Goal: Find specific page/section: Find specific page/section

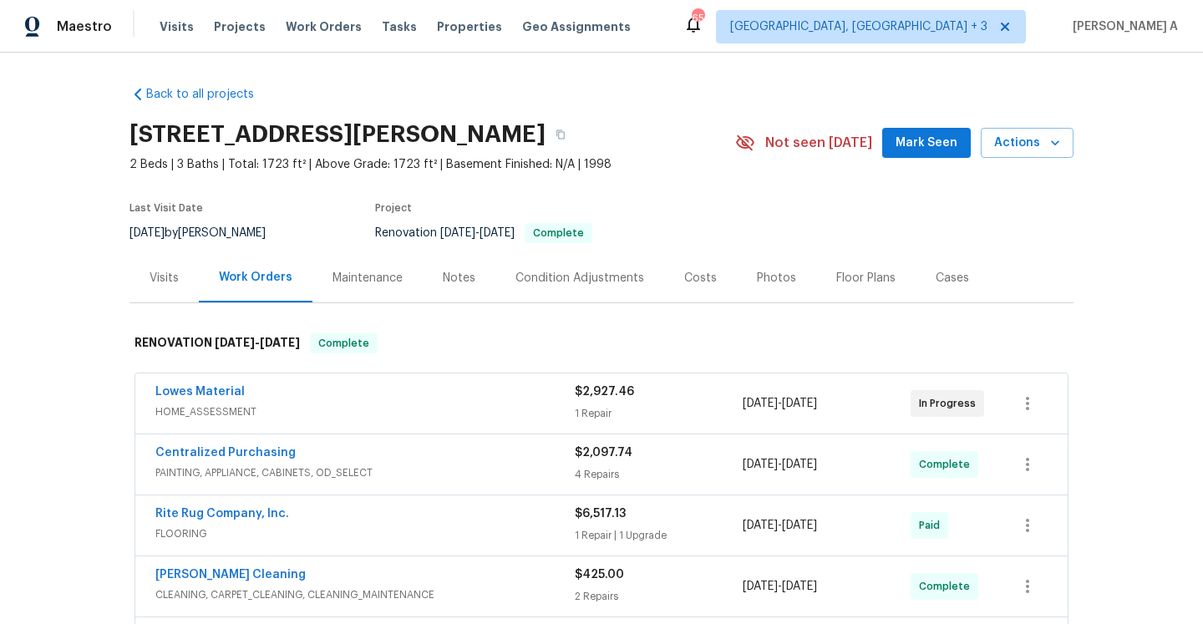
click at [266, 398] on div "Lowes Material" at bounding box center [364, 393] width 419 height 20
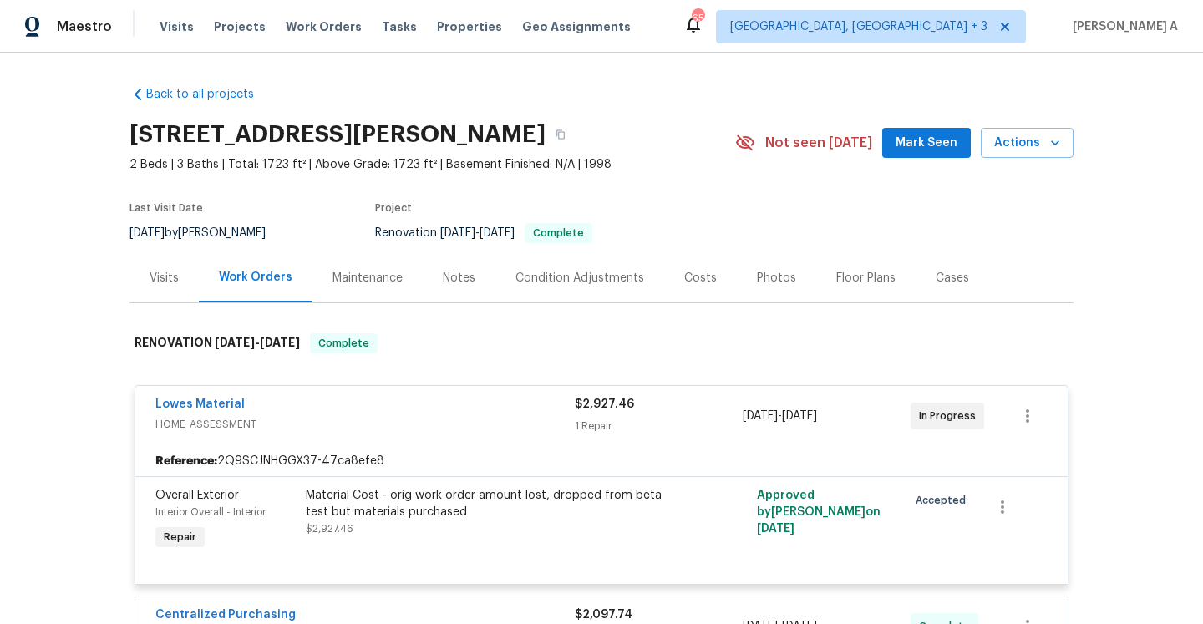
click at [283, 415] on div "Lowes Material" at bounding box center [364, 406] width 419 height 20
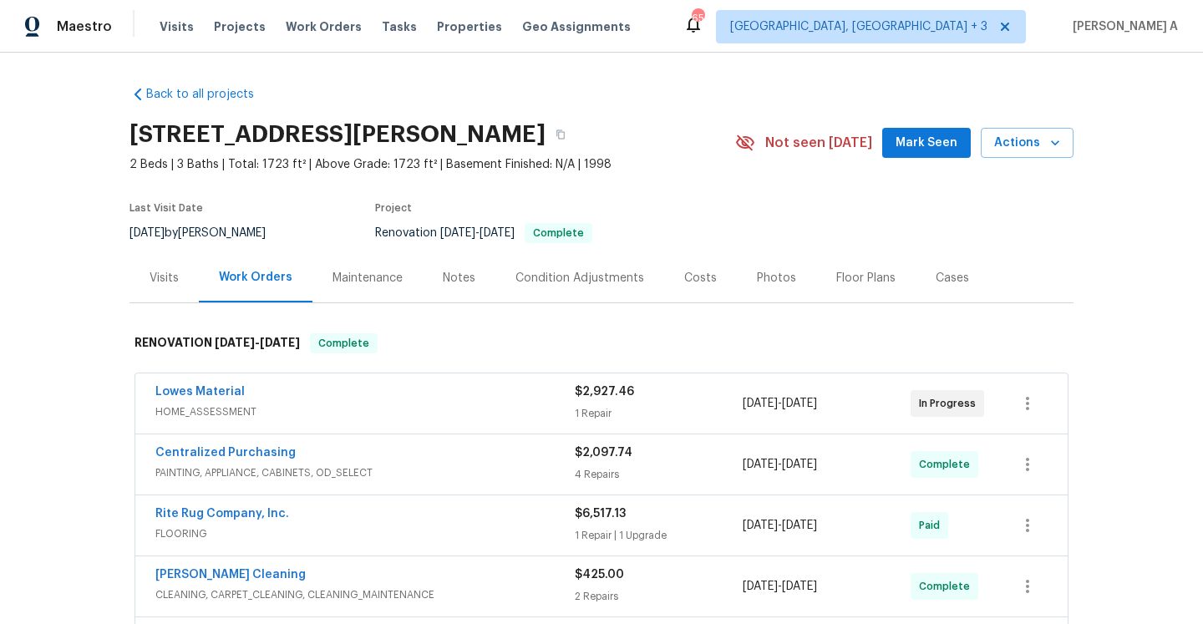
click at [279, 408] on span "HOME_ASSESSMENT" at bounding box center [364, 411] width 419 height 17
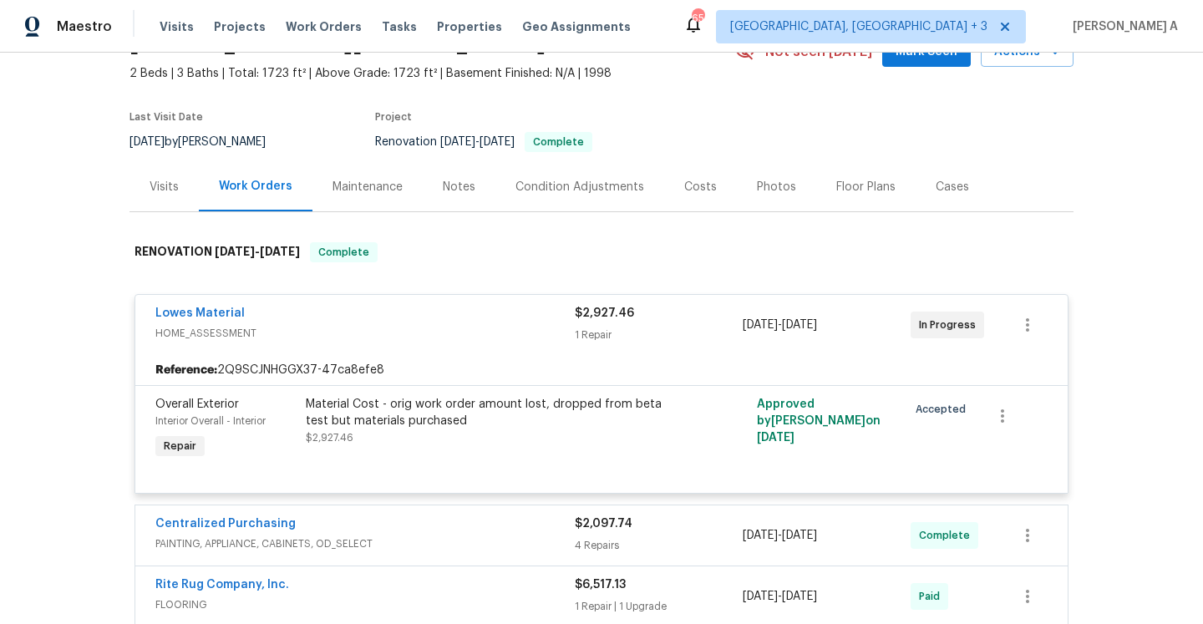
scroll to position [101, 0]
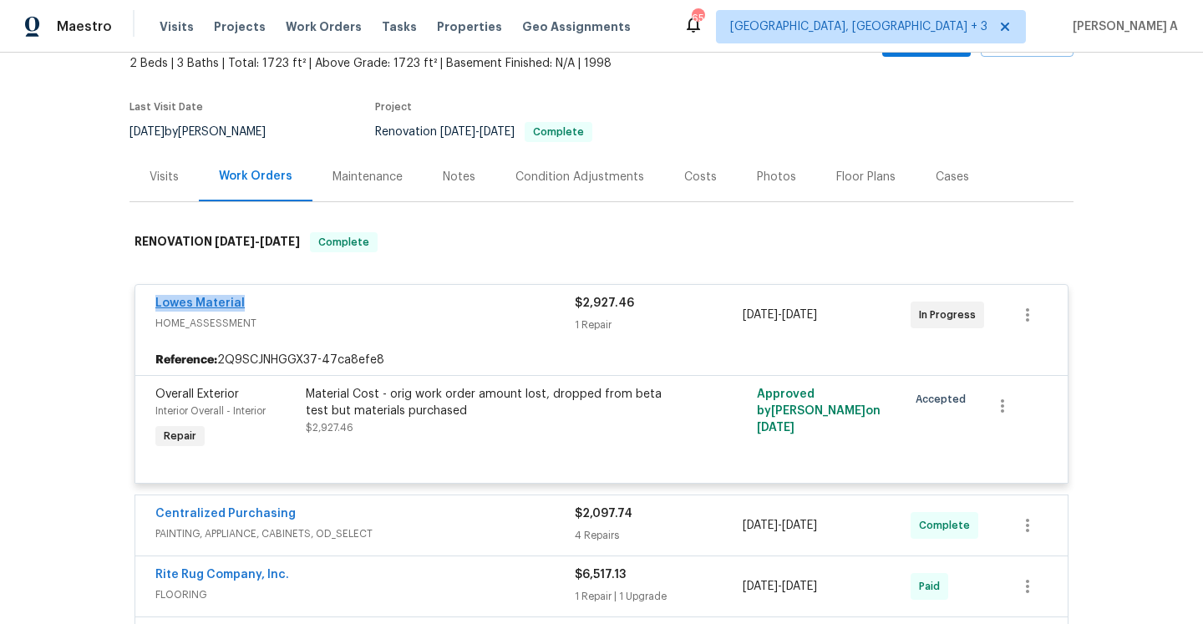
drag, startPoint x: 249, startPoint y: 306, endPoint x: 154, endPoint y: 301, distance: 94.5
click at [155, 301] on div "Lowes Material" at bounding box center [364, 305] width 419 height 20
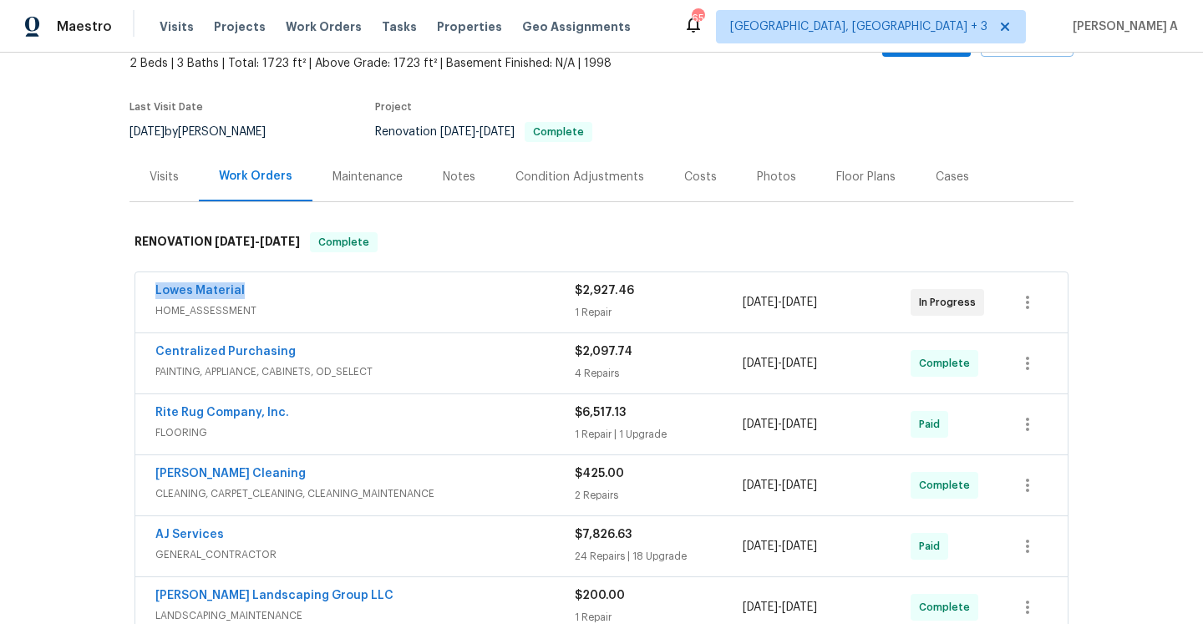
copy link "Lowes Material"
click at [327, 301] on div "Lowes Material" at bounding box center [364, 292] width 419 height 20
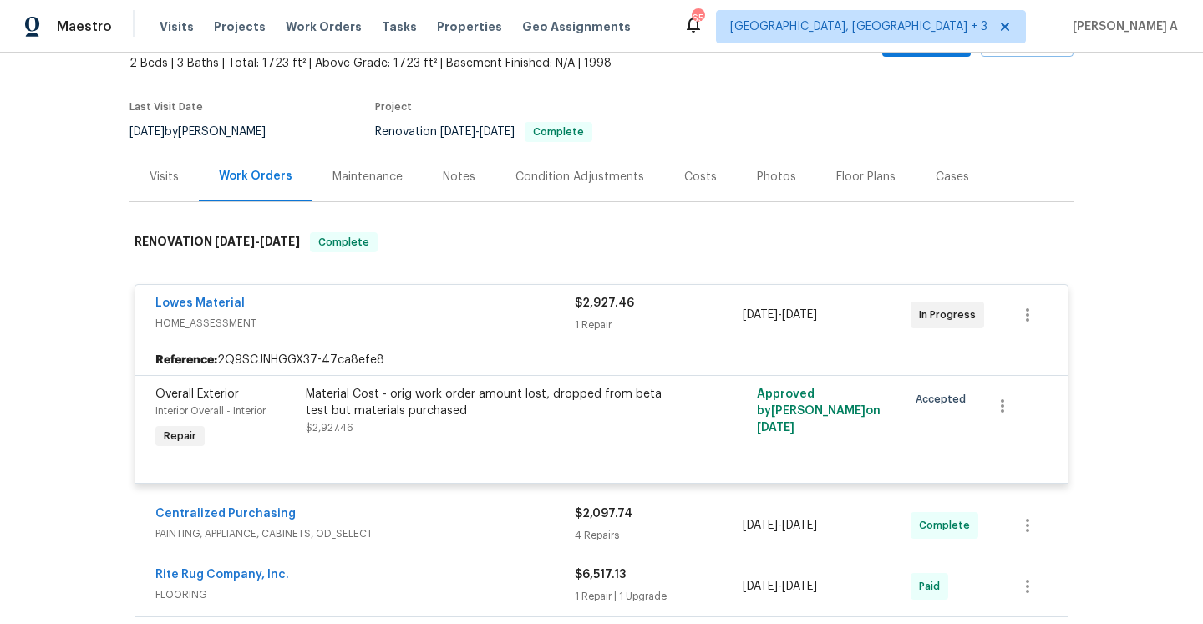
click at [165, 175] on div "Visits" at bounding box center [163, 177] width 29 height 17
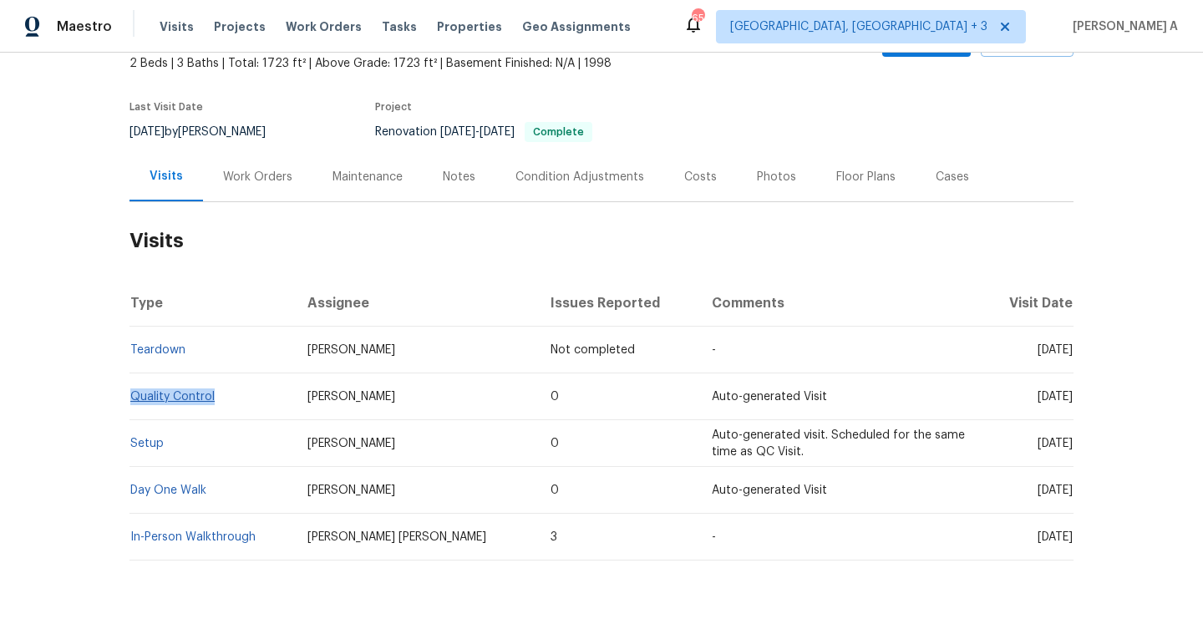
drag, startPoint x: 221, startPoint y: 390, endPoint x: 132, endPoint y: 392, distance: 89.4
click at [132, 392] on td "Quality Control" at bounding box center [211, 396] width 165 height 47
copy link "Quality Control"
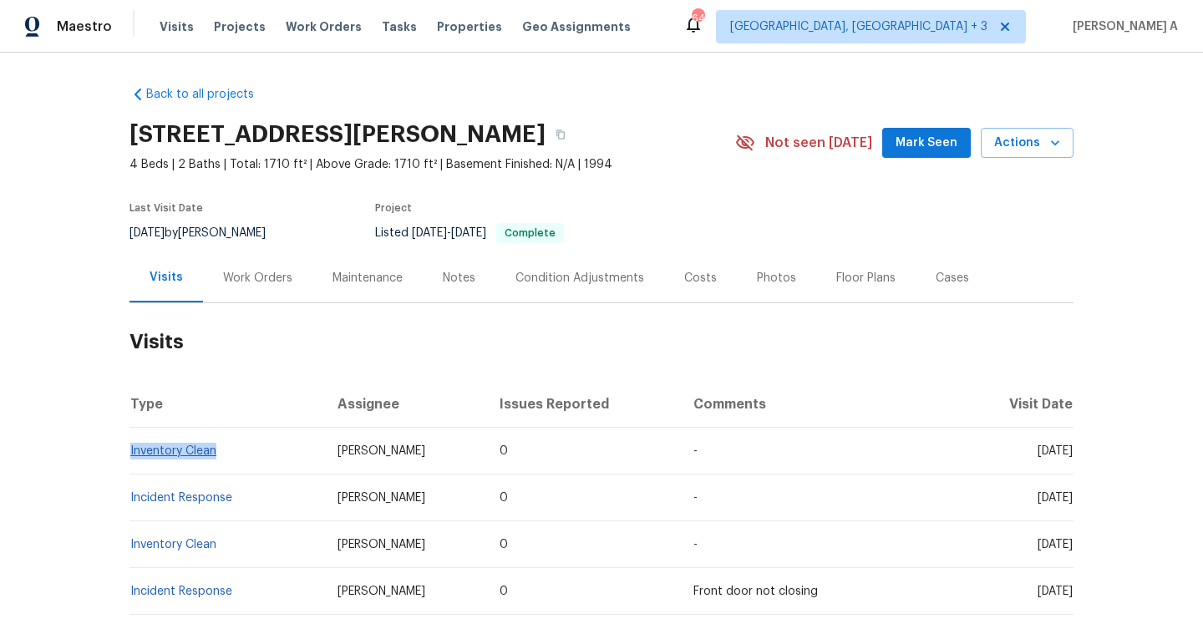
drag, startPoint x: 232, startPoint y: 456, endPoint x: 131, endPoint y: 454, distance: 101.1
click at [130, 454] on td "Inventory Clean" at bounding box center [226, 451] width 195 height 47
copy link "Inventory Clean"
click at [248, 286] on div "Work Orders" at bounding box center [257, 277] width 109 height 49
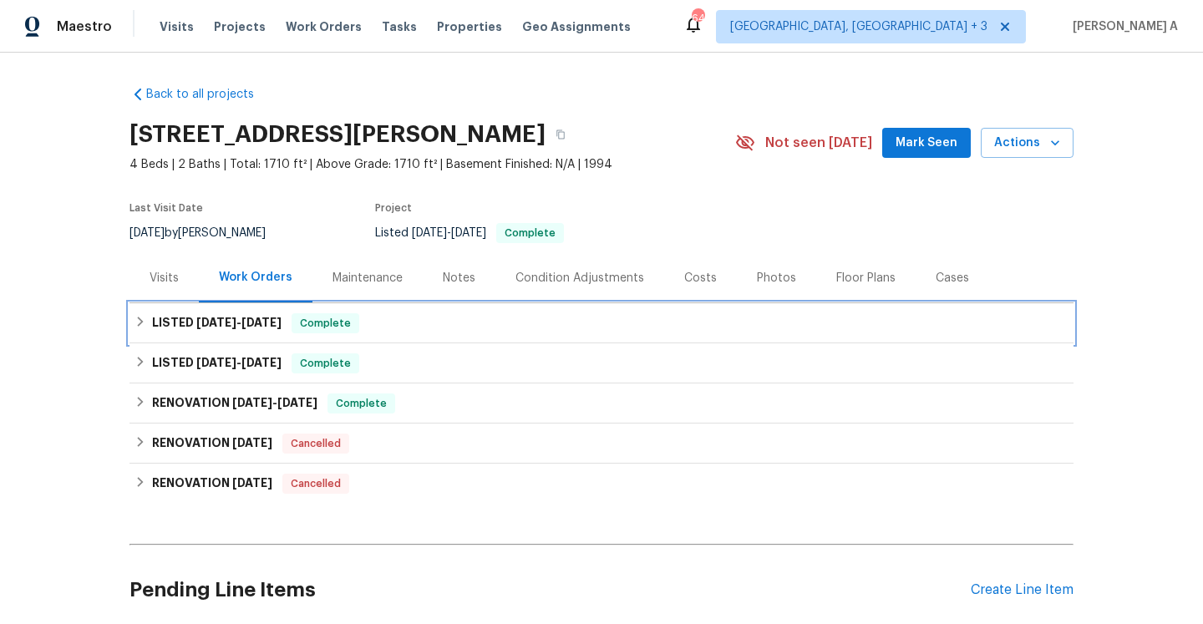
click at [252, 323] on span "[DATE]" at bounding box center [261, 322] width 40 height 12
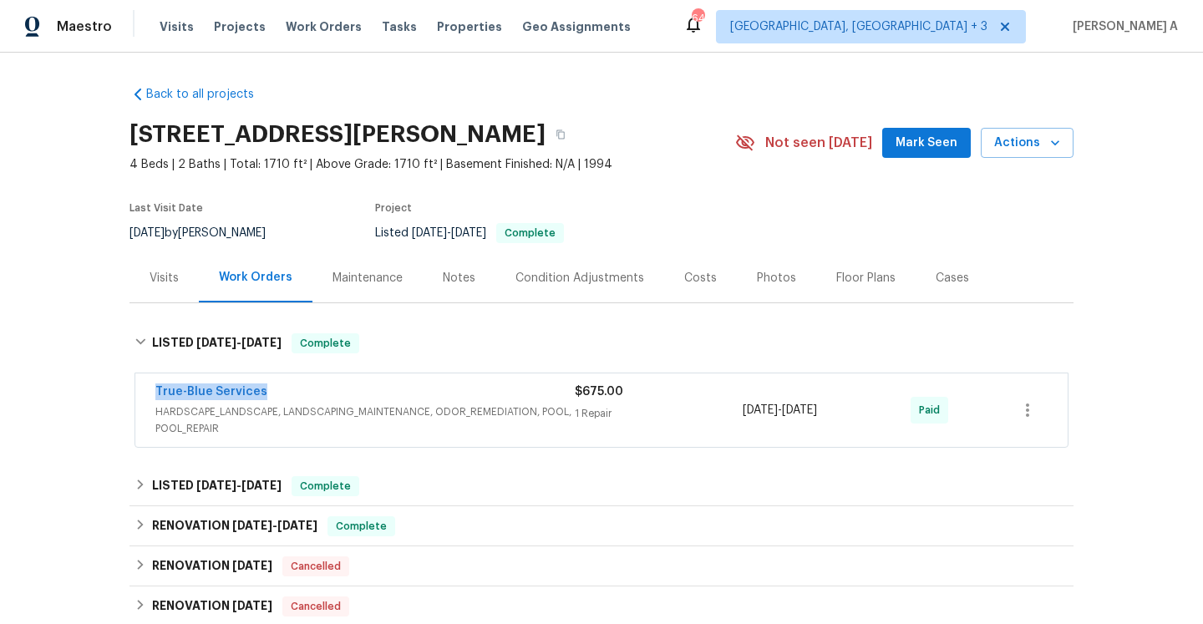
drag, startPoint x: 281, startPoint y: 399, endPoint x: 155, endPoint y: 399, distance: 125.3
click at [155, 398] on div "True-Blue Services" at bounding box center [364, 393] width 419 height 20
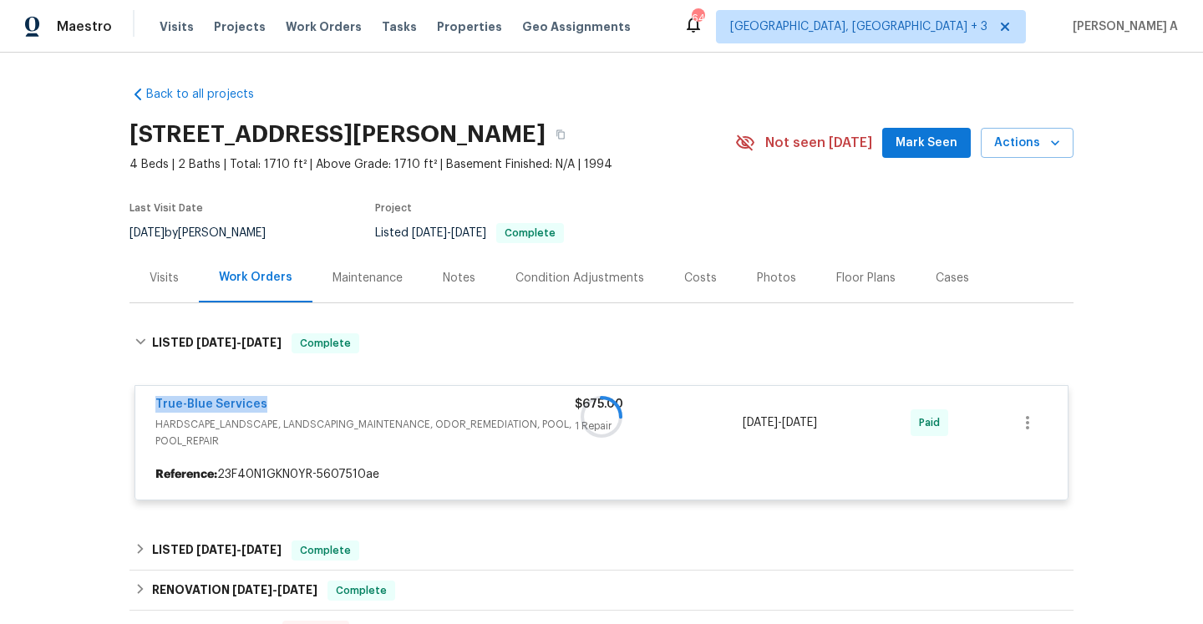
copy link "True-Blue Services"
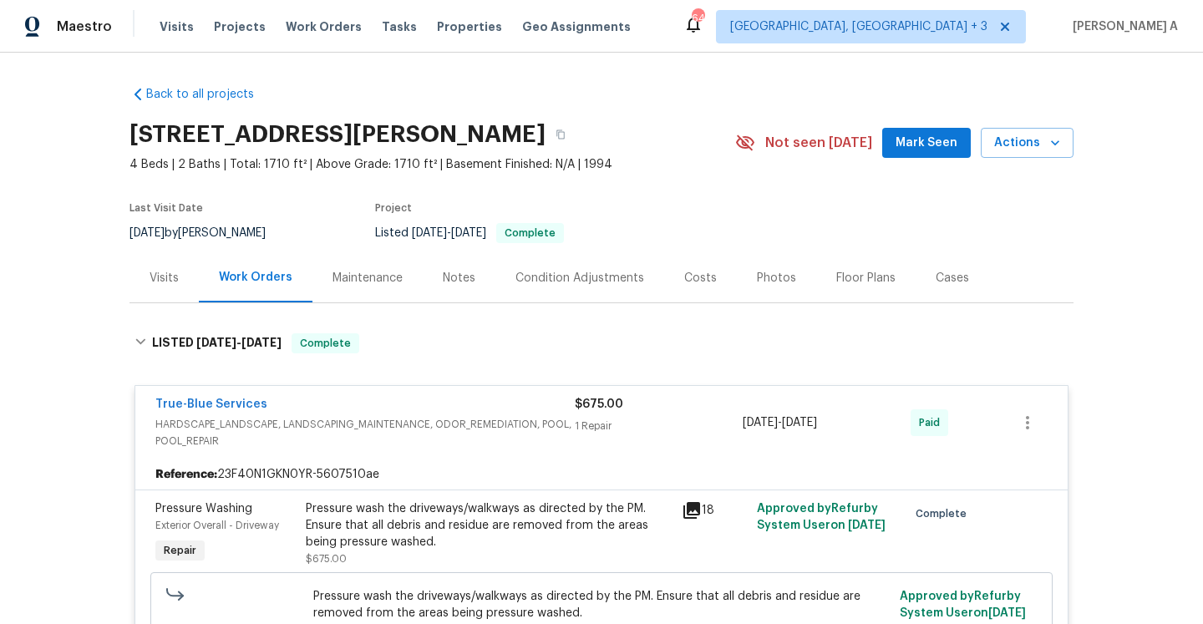
click at [165, 254] on div "Visits" at bounding box center [163, 277] width 69 height 49
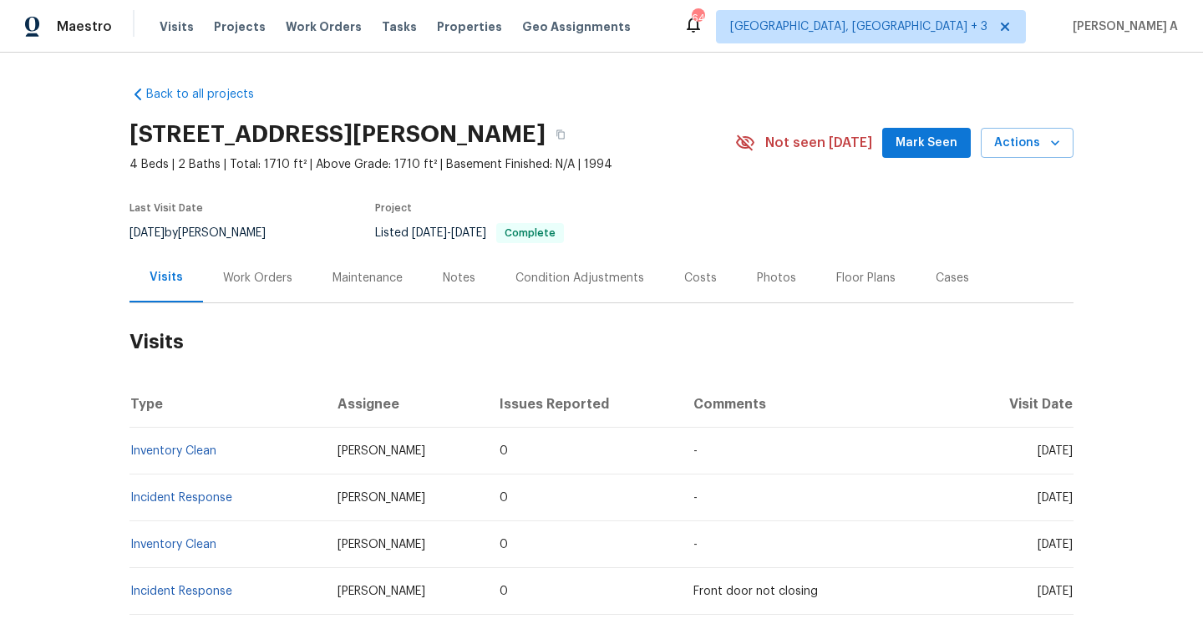
click at [246, 296] on div "Work Orders" at bounding box center [257, 277] width 109 height 49
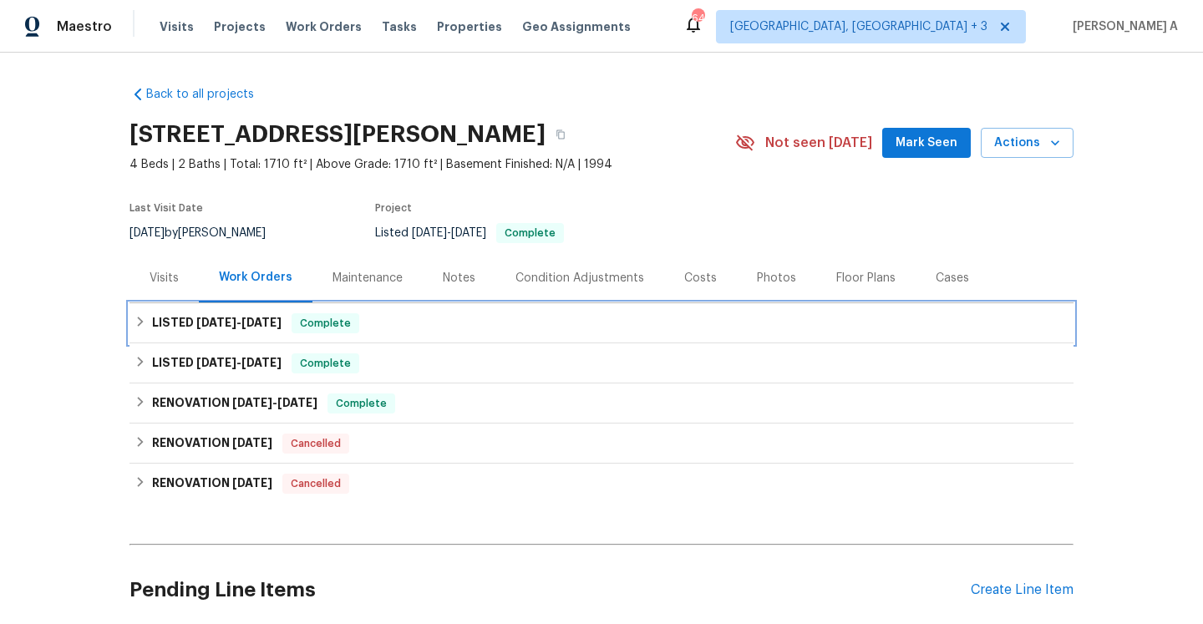
click at [261, 329] on h6 "LISTED 6/12/25 - 6/12/25" at bounding box center [216, 323] width 129 height 20
click at [331, 310] on div "LISTED [DATE] - [DATE] Complete" at bounding box center [601, 323] width 944 height 40
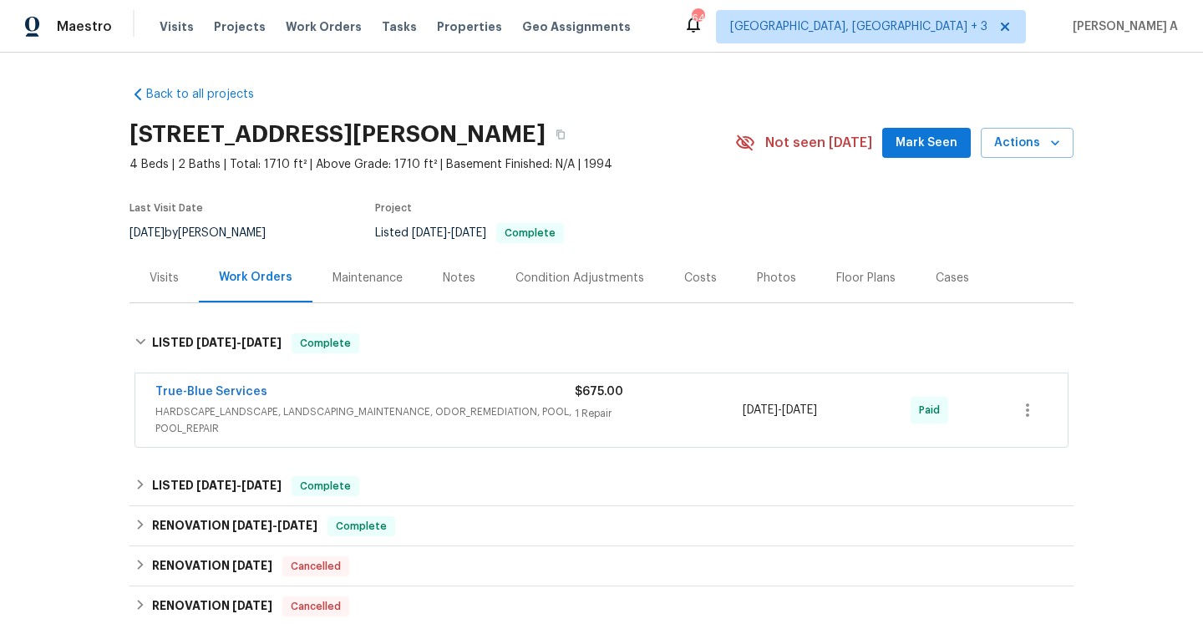
click at [392, 395] on div "True-Blue Services" at bounding box center [364, 393] width 419 height 20
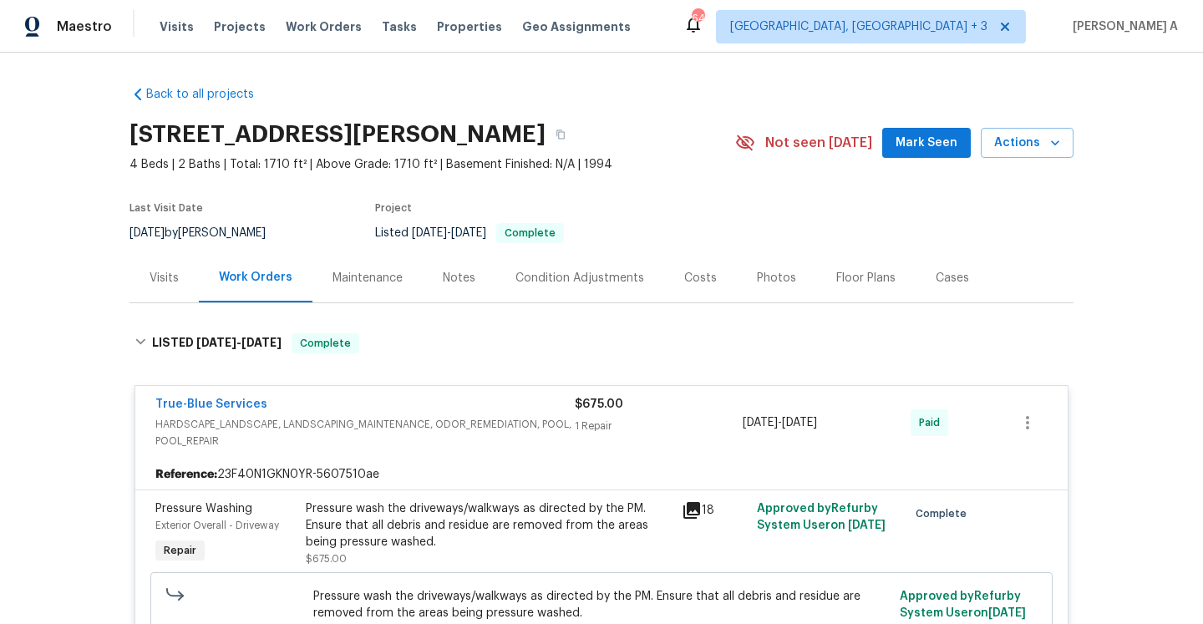
click at [393, 402] on div "True-Blue Services" at bounding box center [364, 406] width 419 height 20
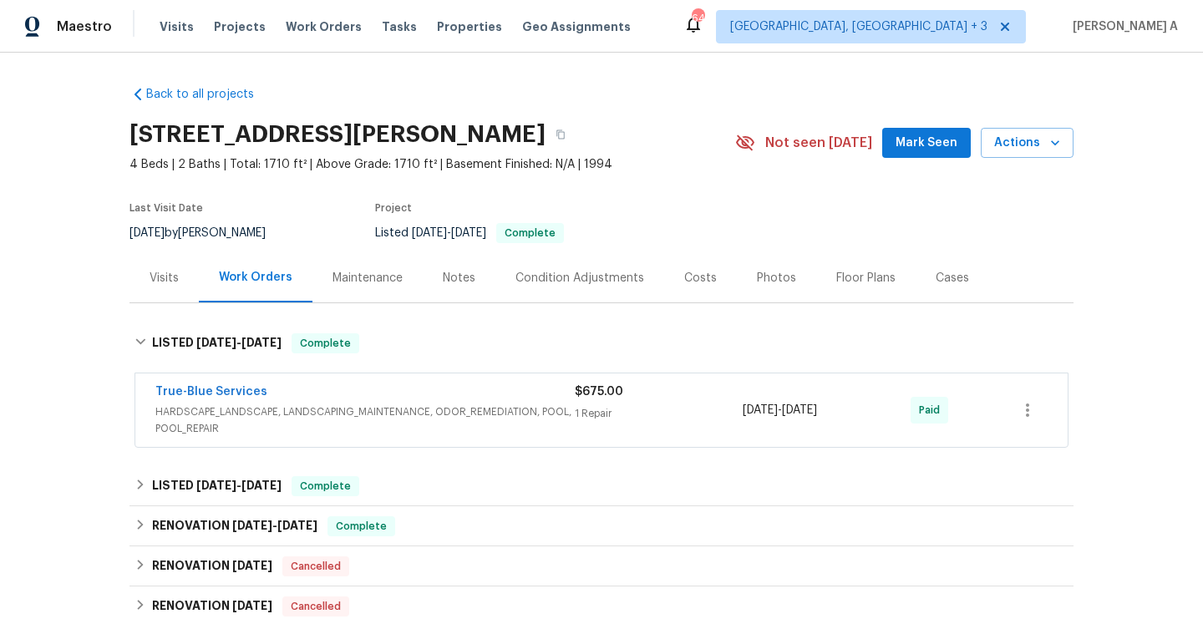
click at [168, 293] on div "Visits" at bounding box center [163, 277] width 69 height 49
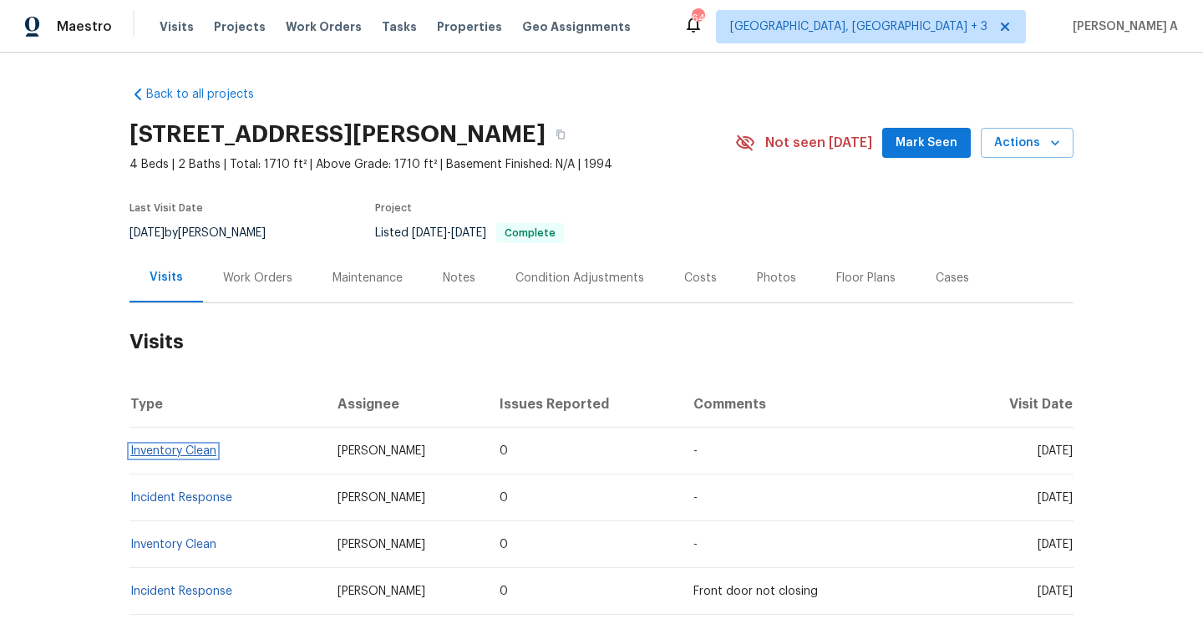
click at [202, 453] on link "Inventory Clean" at bounding box center [173, 451] width 86 height 12
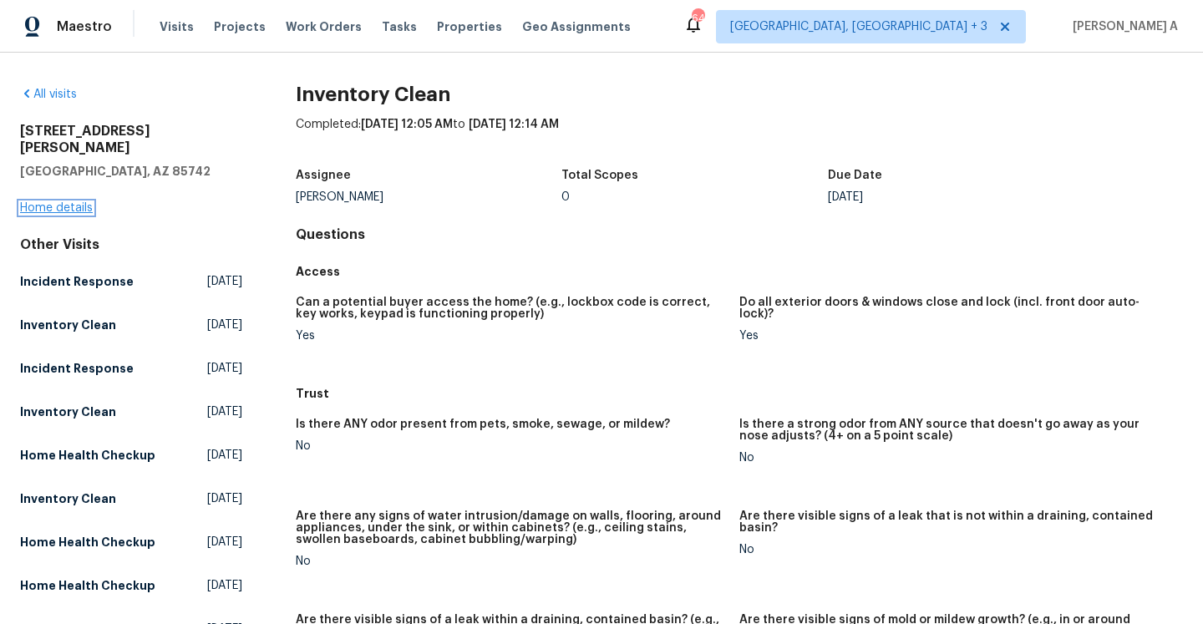
click at [73, 202] on link "Home details" at bounding box center [56, 208] width 73 height 12
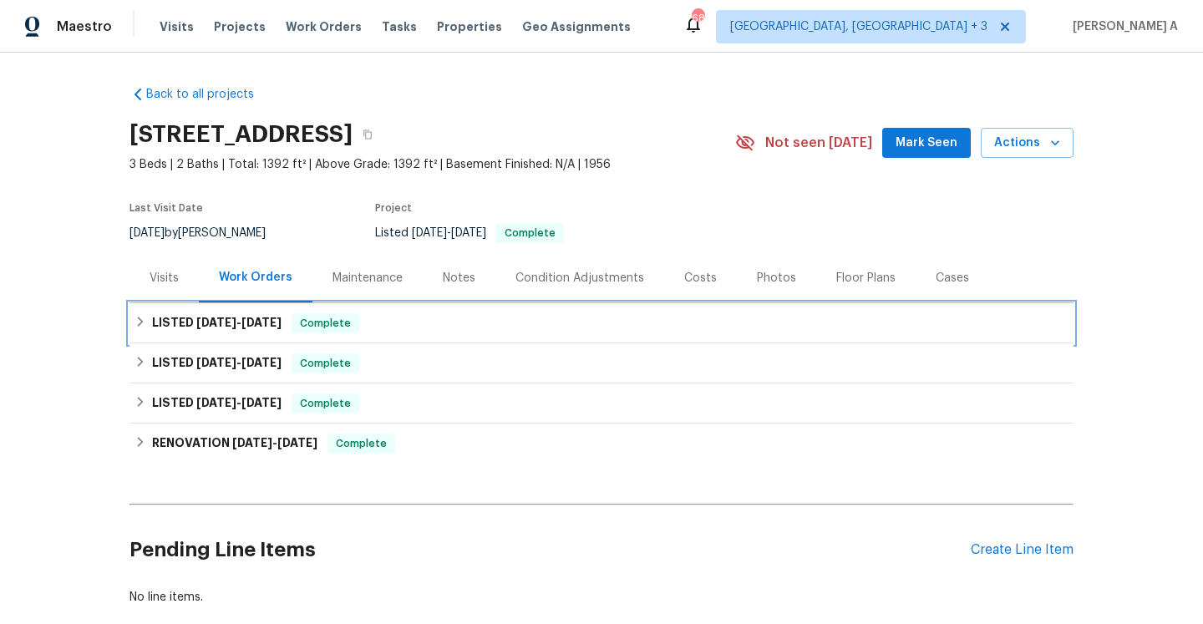
click at [281, 316] on h6 "LISTED 6/23/25 - 7/29/25" at bounding box center [216, 323] width 129 height 20
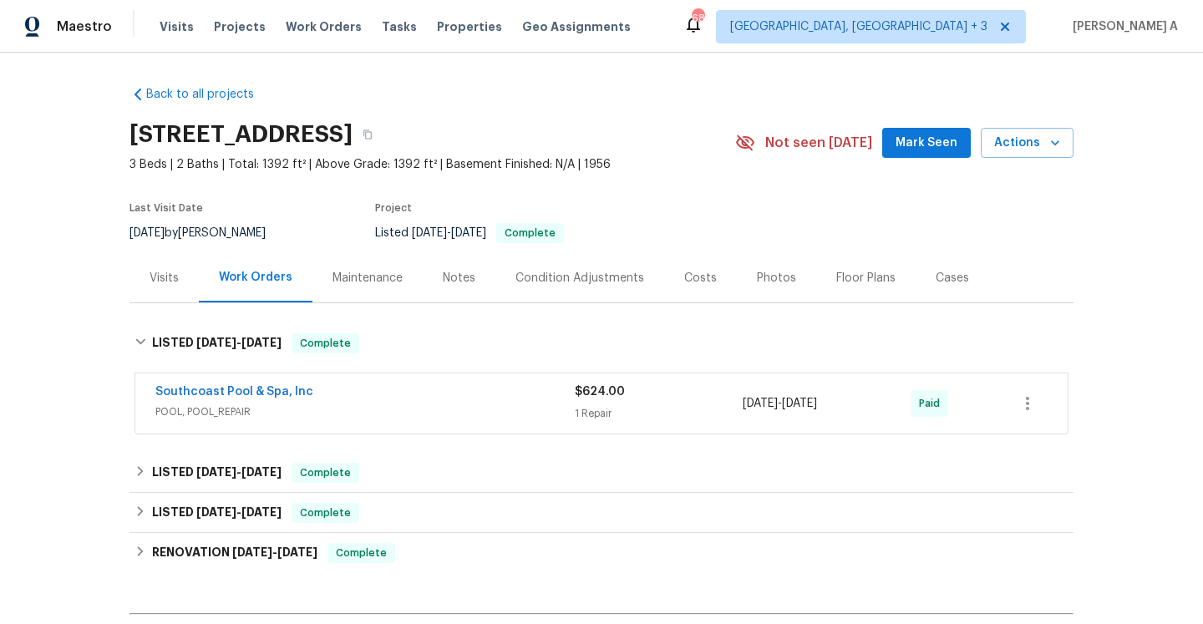
click at [347, 408] on span "POOL, POOL_REPAIR" at bounding box center [364, 411] width 419 height 17
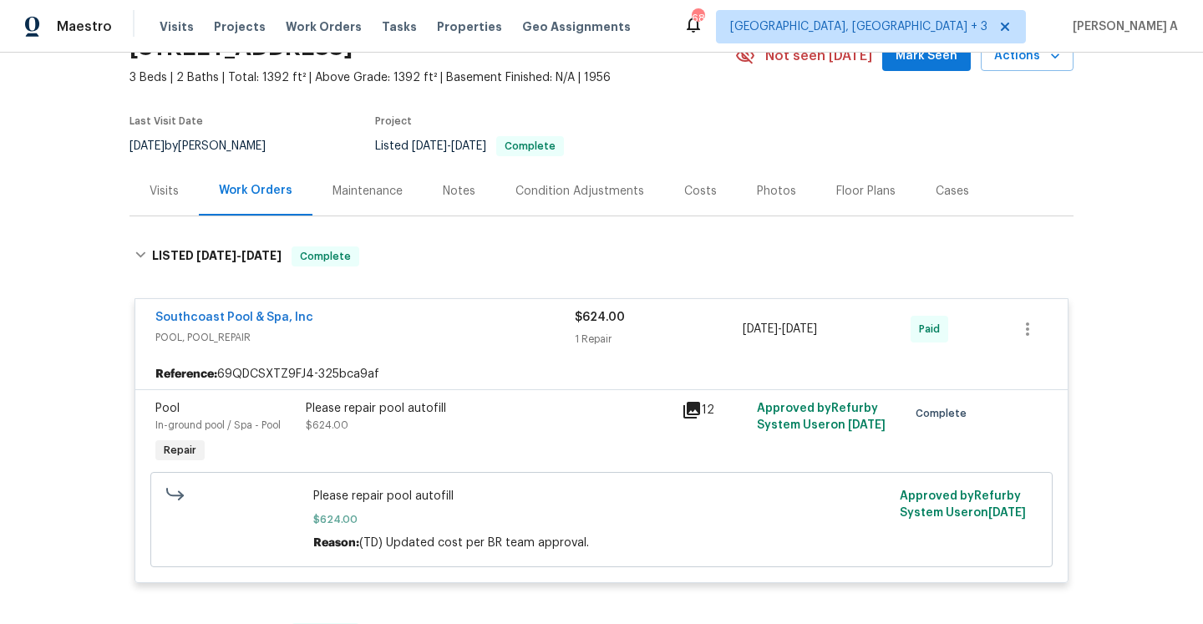
scroll to position [114, 0]
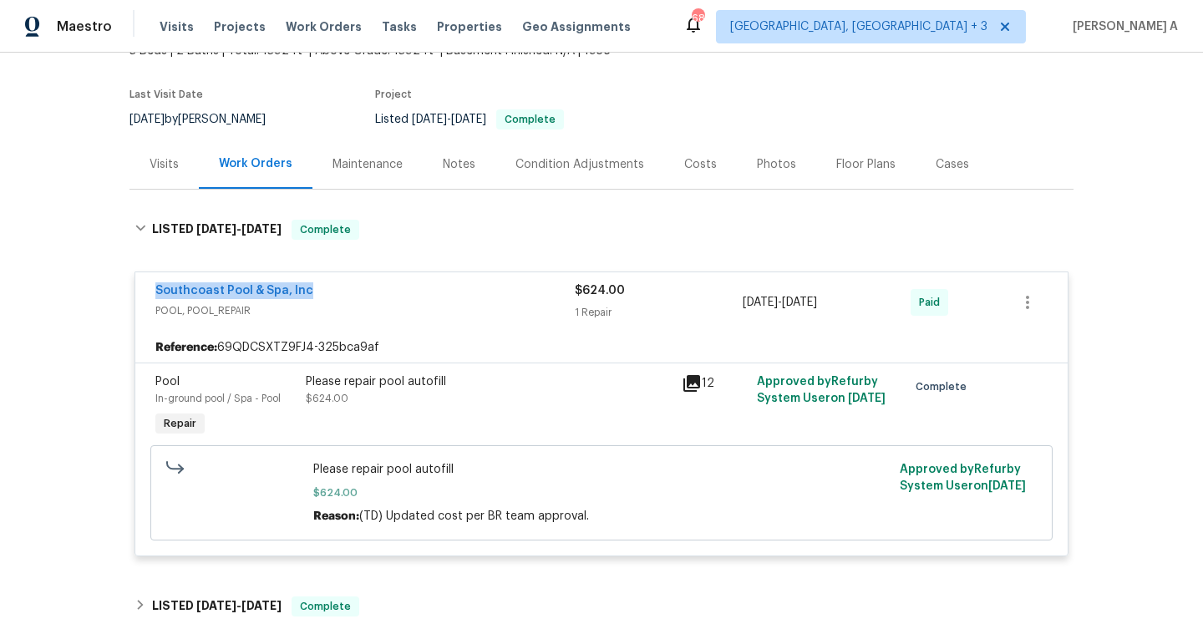
drag, startPoint x: 152, startPoint y: 294, endPoint x: 312, endPoint y: 291, distance: 160.4
click at [312, 291] on div "Southcoast Pool & Spa, Inc POOL, POOL_REPAIR $624.00 1 Repair 7/28/2025 - 7/28/…" at bounding box center [601, 302] width 932 height 60
copy link "Southcoast Pool & Spa, Inc"
